Goal: Task Accomplishment & Management: Use online tool/utility

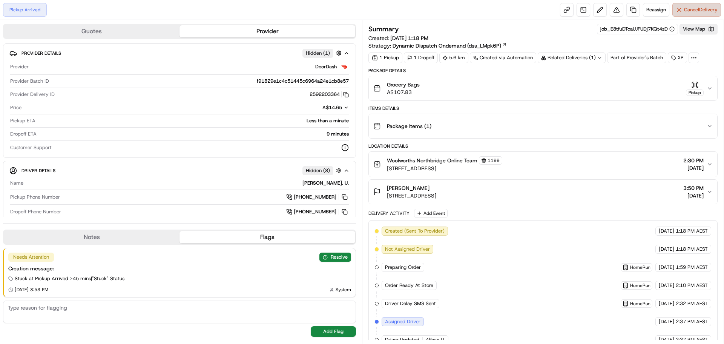
click at [698, 3] on button "Cancel Delivery" at bounding box center [697, 10] width 49 height 14
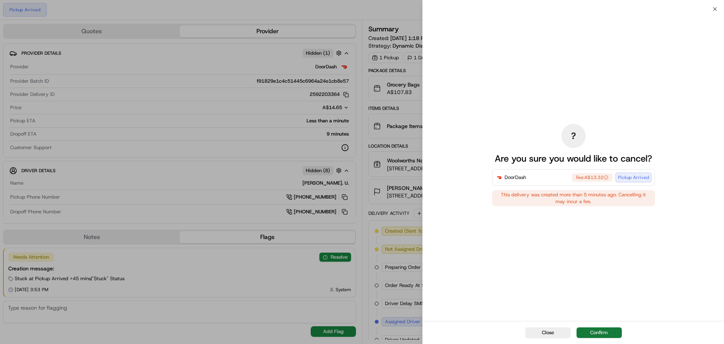
click at [603, 334] on button "Confirm" at bounding box center [599, 332] width 45 height 11
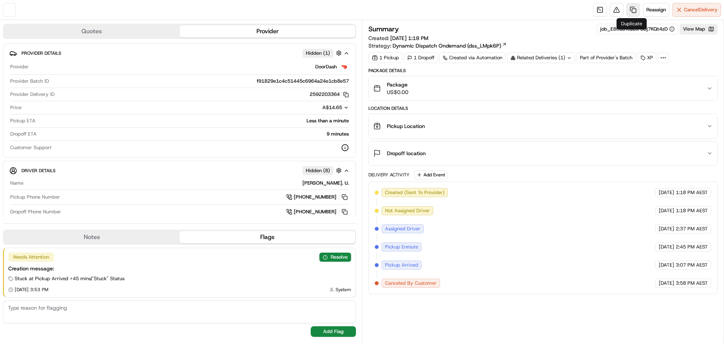
click at [634, 6] on link at bounding box center [634, 10] width 14 height 14
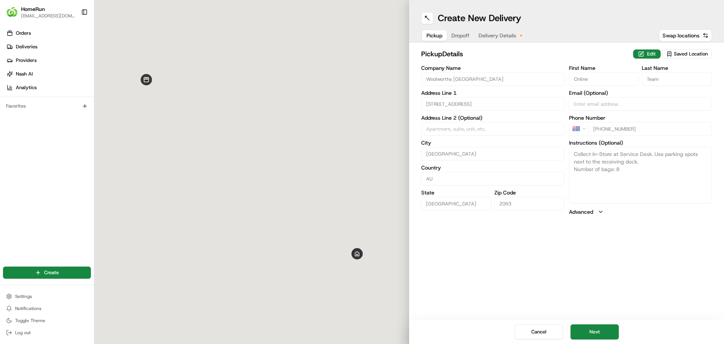
click at [501, 33] on span "Delivery Details" at bounding box center [498, 36] width 38 height 8
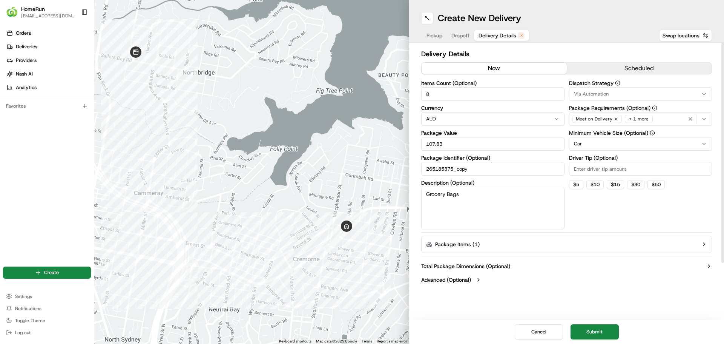
click at [505, 69] on button "now" at bounding box center [494, 68] width 145 height 11
click at [614, 331] on button "Submit" at bounding box center [595, 331] width 48 height 15
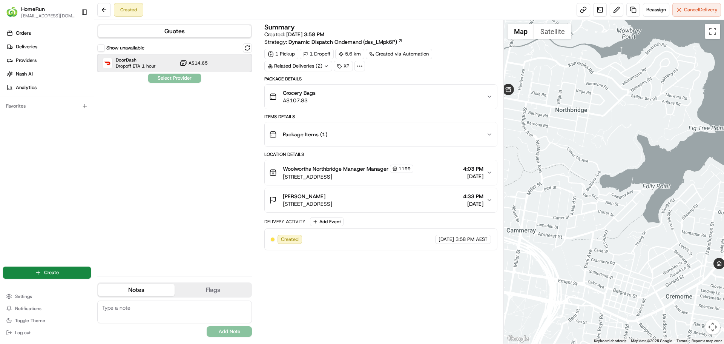
click at [146, 60] on span "DoorDash" at bounding box center [136, 60] width 40 height 6
click at [158, 75] on button "Assign Provider" at bounding box center [175, 78] width 54 height 9
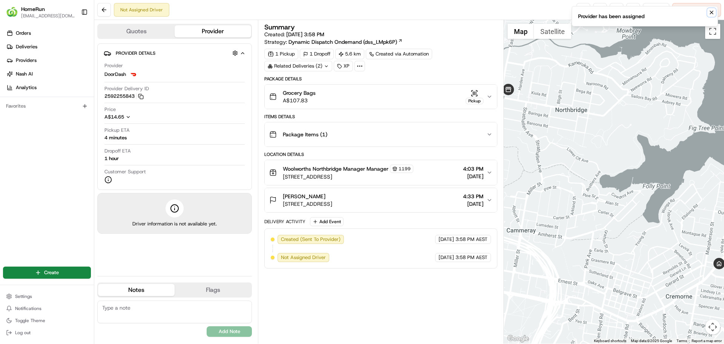
click at [710, 11] on icon "Notifications (F8)" at bounding box center [712, 12] width 6 height 6
click at [584, 13] on link at bounding box center [584, 10] width 14 height 14
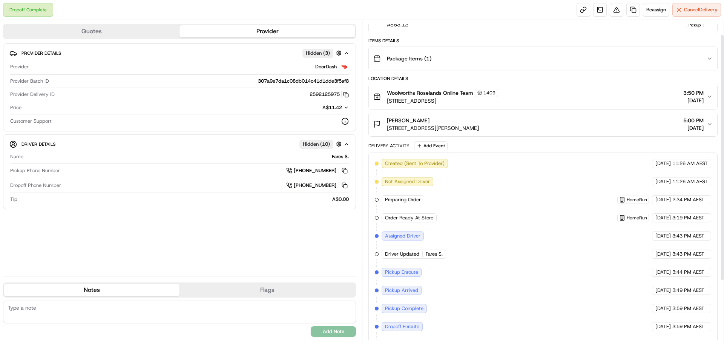
scroll to position [101, 0]
